Goal: Information Seeking & Learning: Stay updated

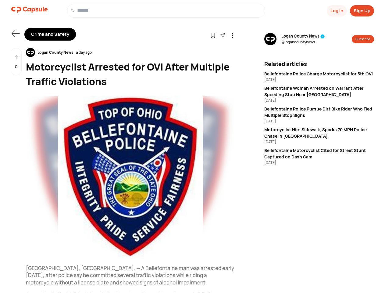
click at [336, 11] on button "Log In" at bounding box center [337, 10] width 20 height 11
click at [362, 11] on button "Sign Up" at bounding box center [362, 10] width 24 height 11
click at [16, 34] on icon at bounding box center [16, 33] width 8 height 6
click at [213, 35] on icon at bounding box center [212, 35] width 5 height 5
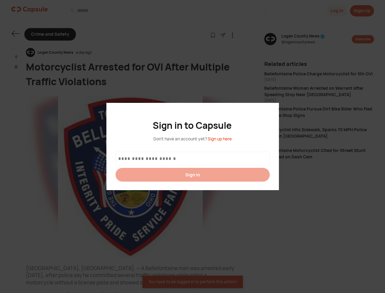
click at [222, 35] on div at bounding box center [192, 146] width 385 height 293
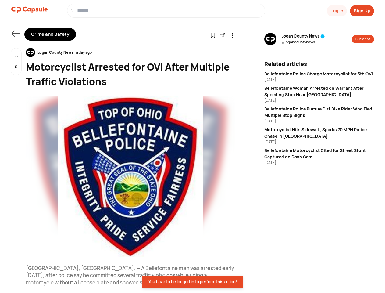
click at [232, 35] on icon at bounding box center [232, 35] width 5 height 5
click at [130, 52] on div "Logan County News a day ago" at bounding box center [130, 52] width 209 height 9
click at [130, 176] on img at bounding box center [130, 176] width 209 height 161
click at [16, 62] on div "0" at bounding box center [16, 62] width 11 height 28
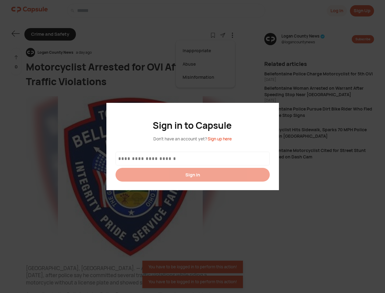
click at [303, 39] on div at bounding box center [192, 146] width 385 height 293
